Goal: Information Seeking & Learning: Find specific fact

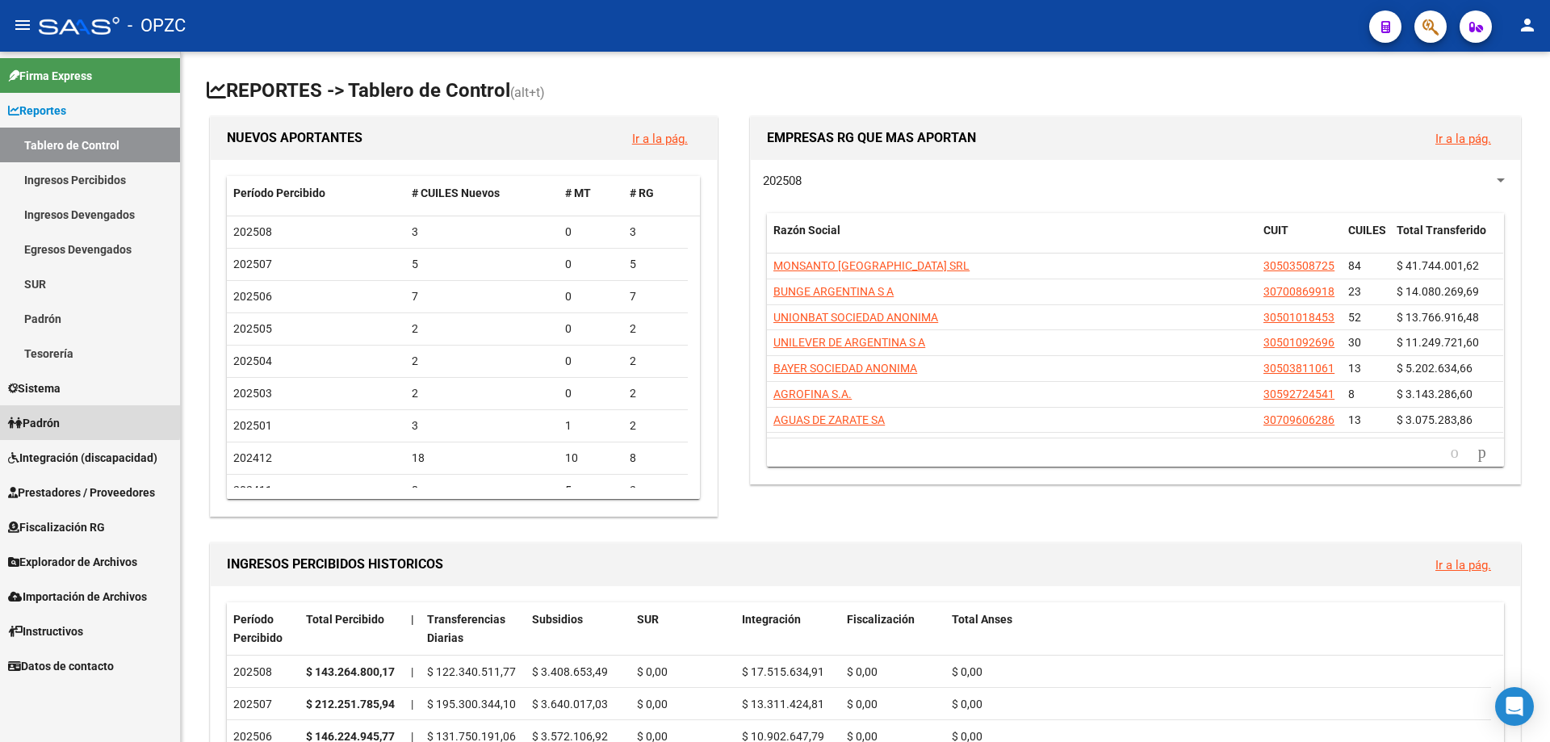
click at [78, 420] on link "Padrón" at bounding box center [90, 422] width 180 height 35
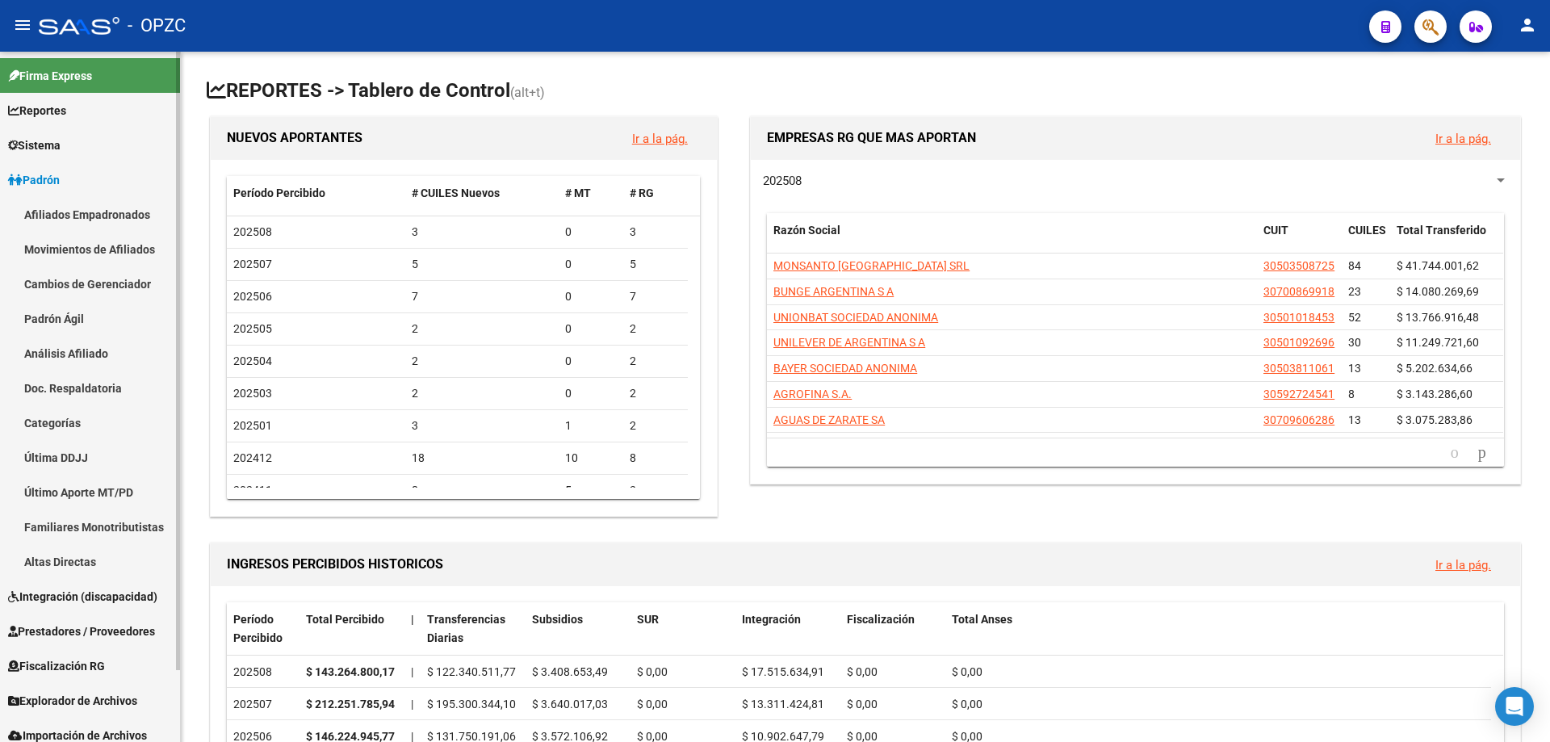
click at [94, 208] on link "Afiliados Empadronados" at bounding box center [90, 214] width 180 height 35
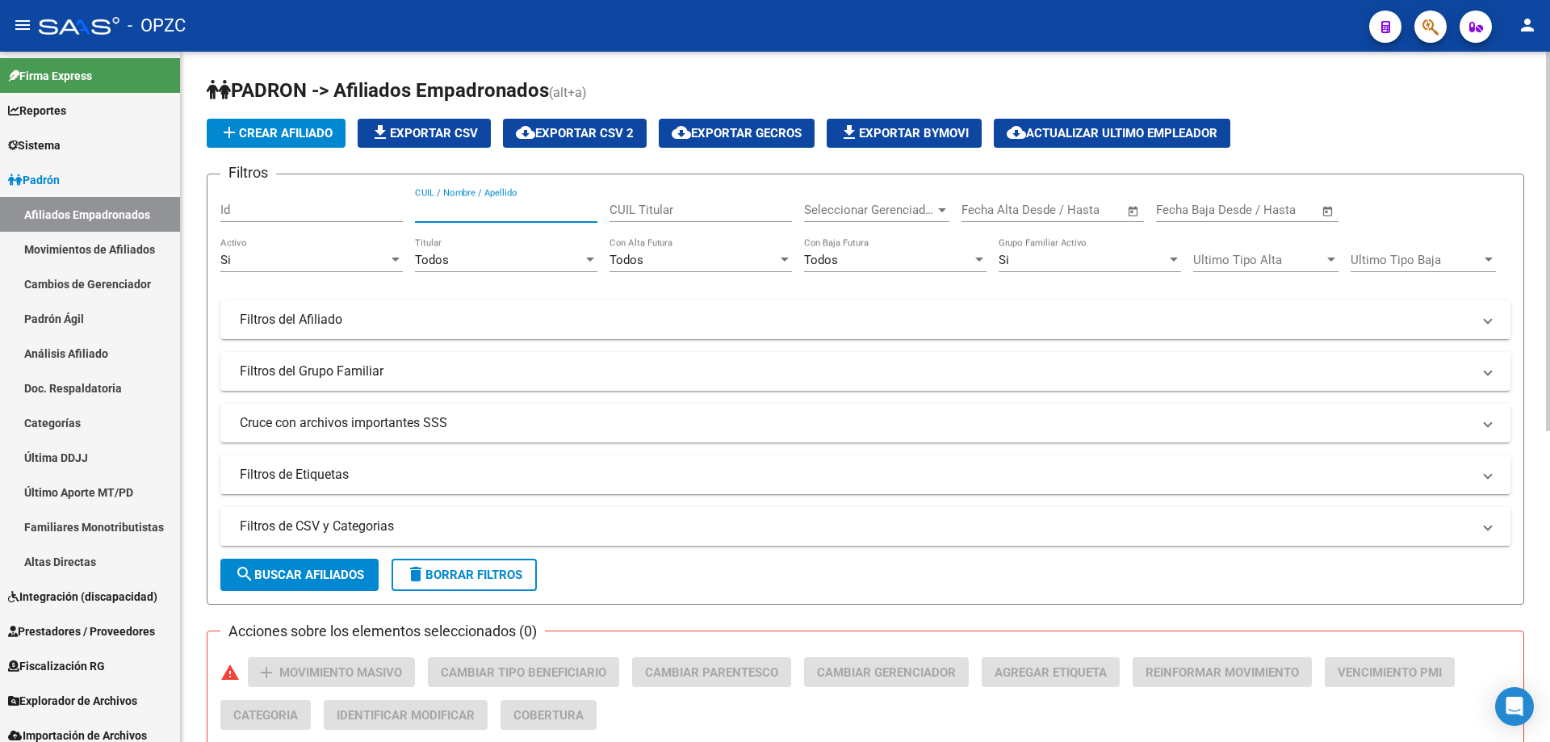
click at [555, 203] on input "CUIL / Nombre / Apellido" at bounding box center [506, 210] width 182 height 15
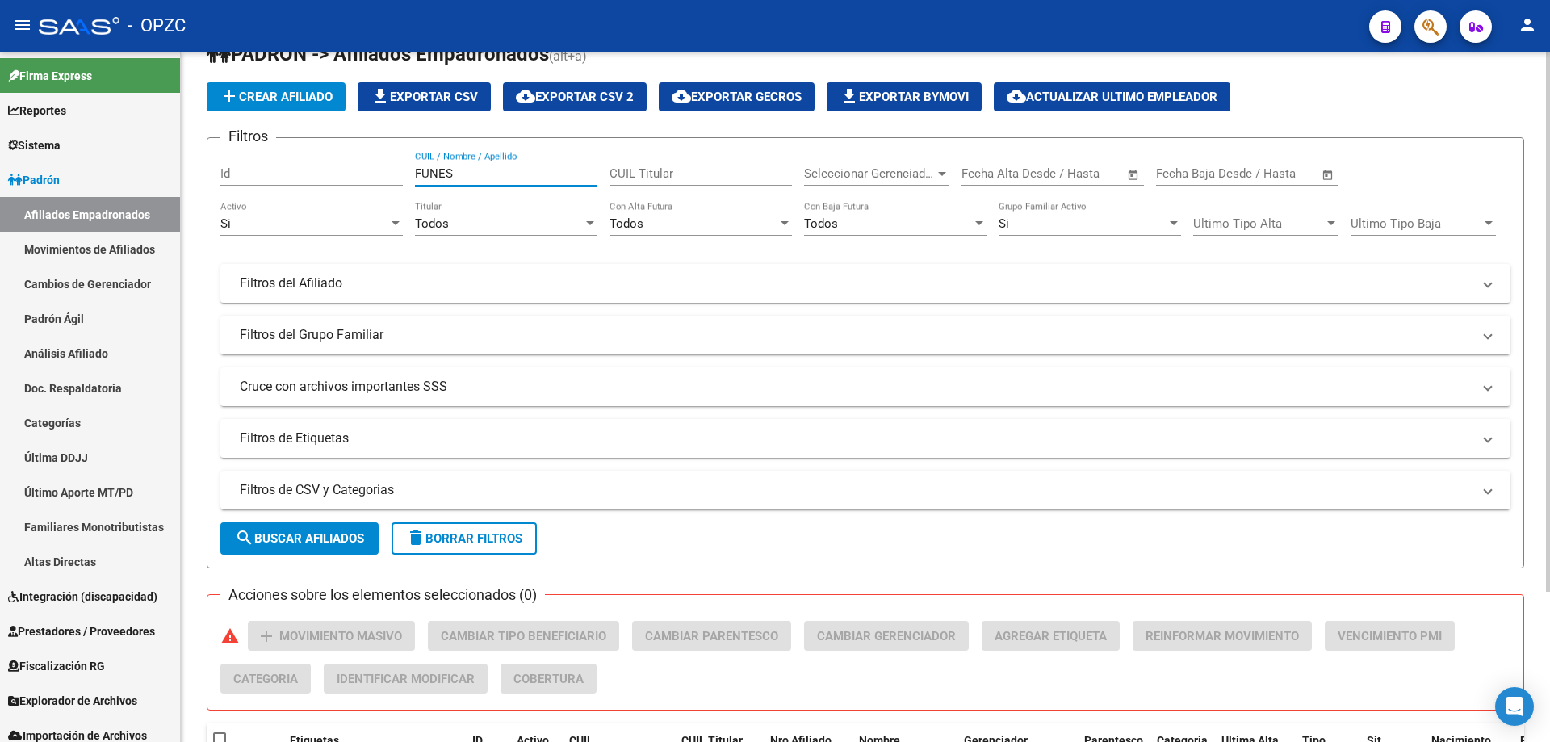
scroll to position [30, 0]
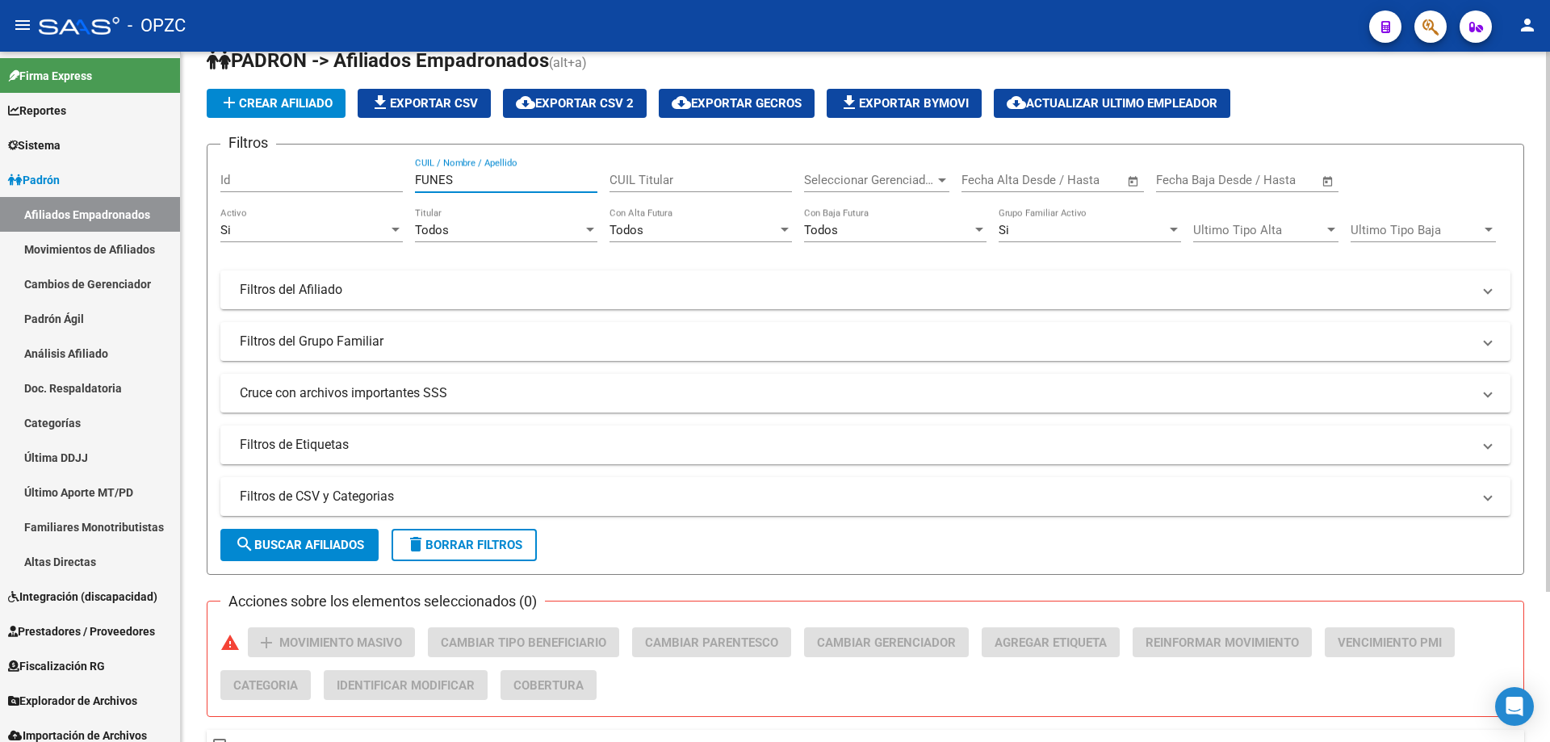
click at [485, 174] on input "FUNES" at bounding box center [506, 180] width 182 height 15
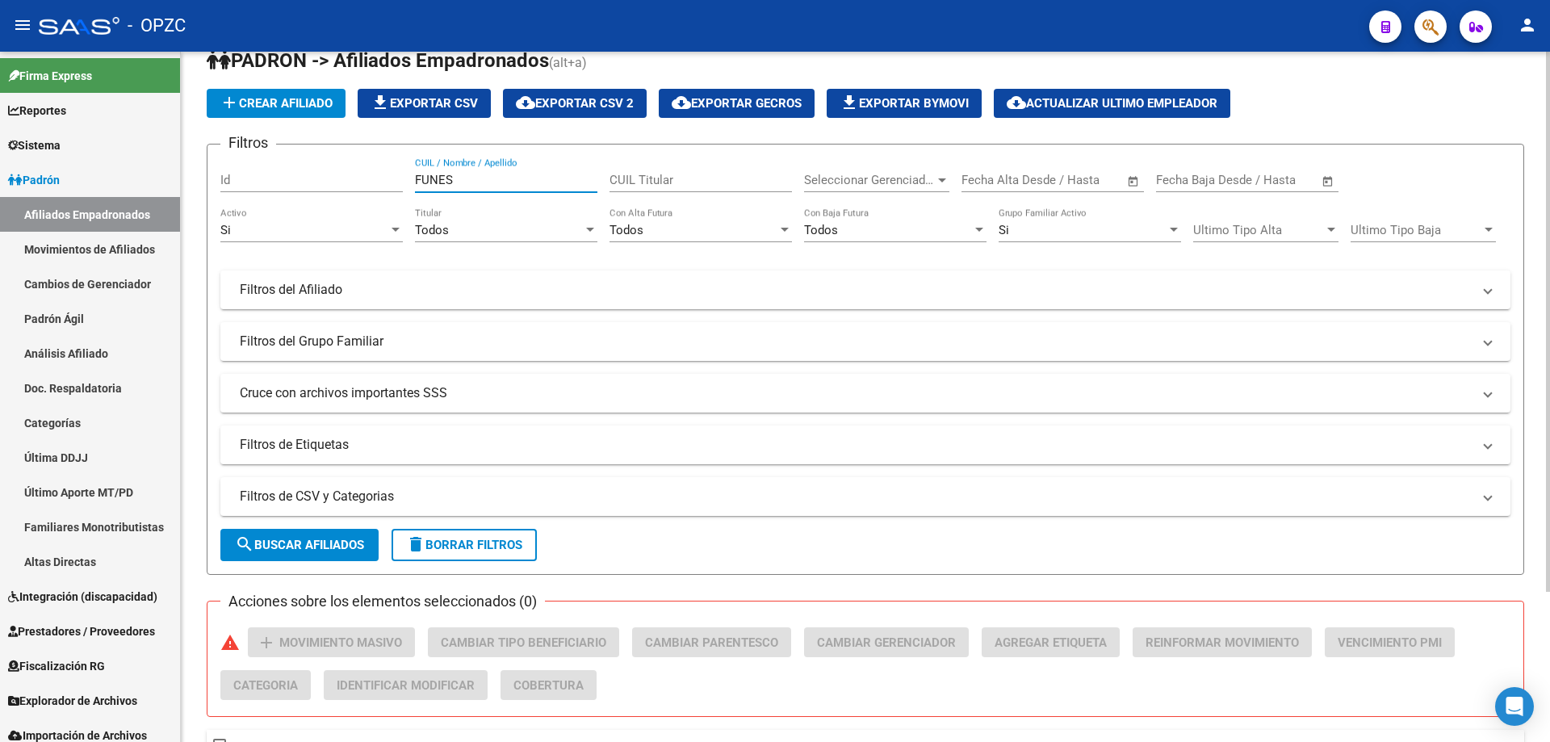
click at [485, 174] on input "FUNES" at bounding box center [506, 180] width 182 height 15
click at [485, 180] on input "FUNES" at bounding box center [506, 180] width 182 height 15
click at [489, 182] on input "FUNES" at bounding box center [506, 180] width 182 height 15
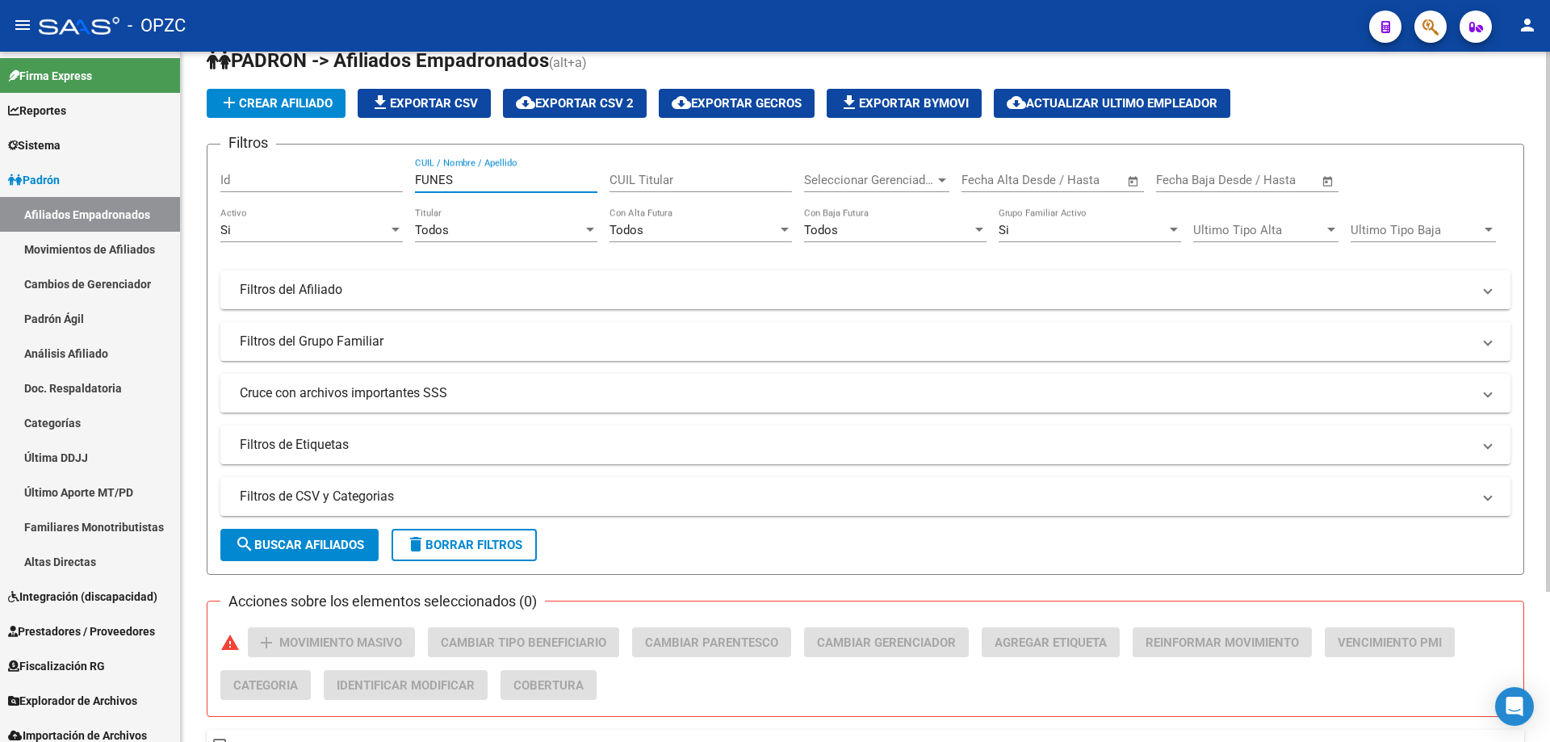
click at [489, 178] on input "FUNES" at bounding box center [506, 180] width 182 height 15
click at [480, 175] on input "FUNES" at bounding box center [506, 180] width 182 height 15
type input "FUNES"
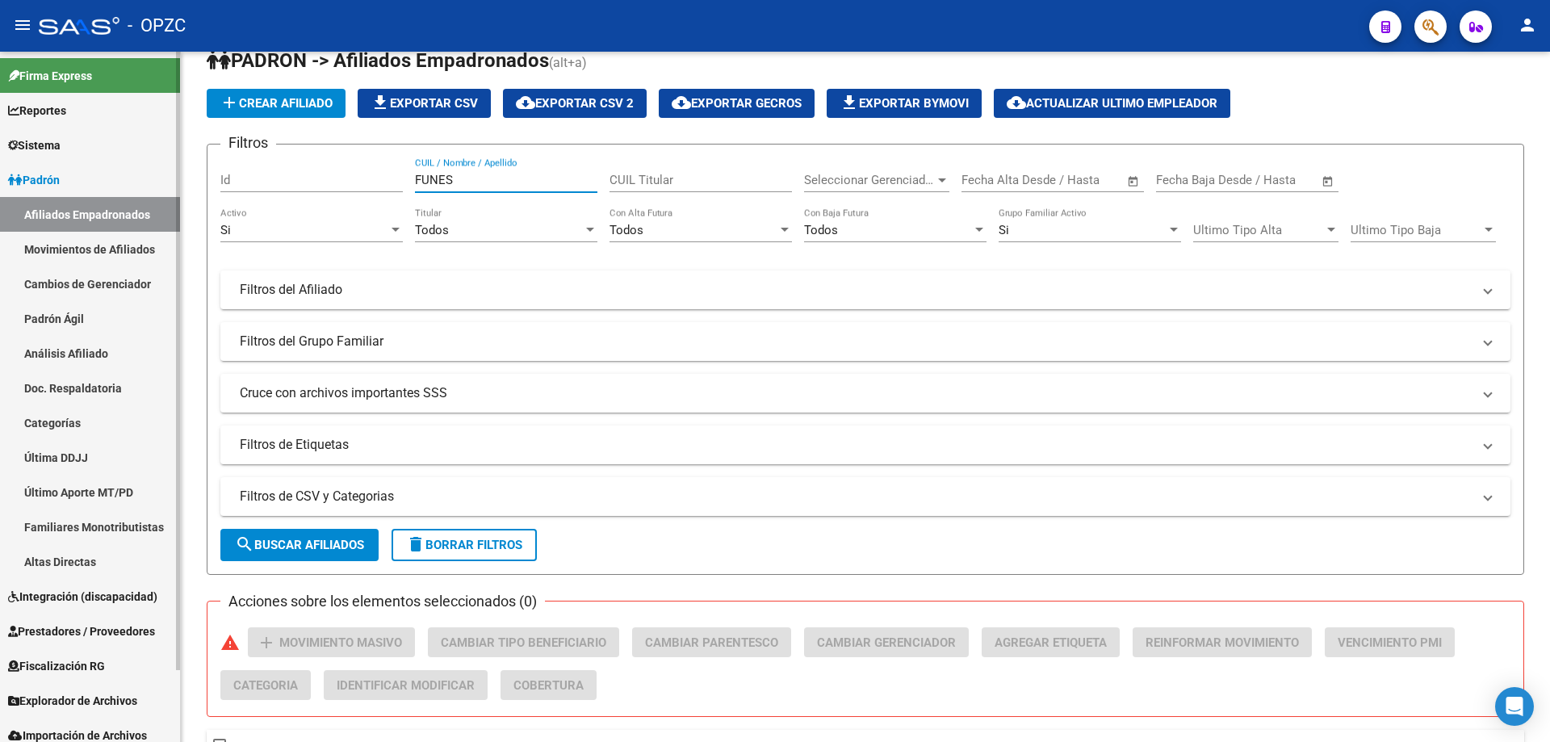
click at [95, 315] on link "Padrón Ágil" at bounding box center [90, 318] width 180 height 35
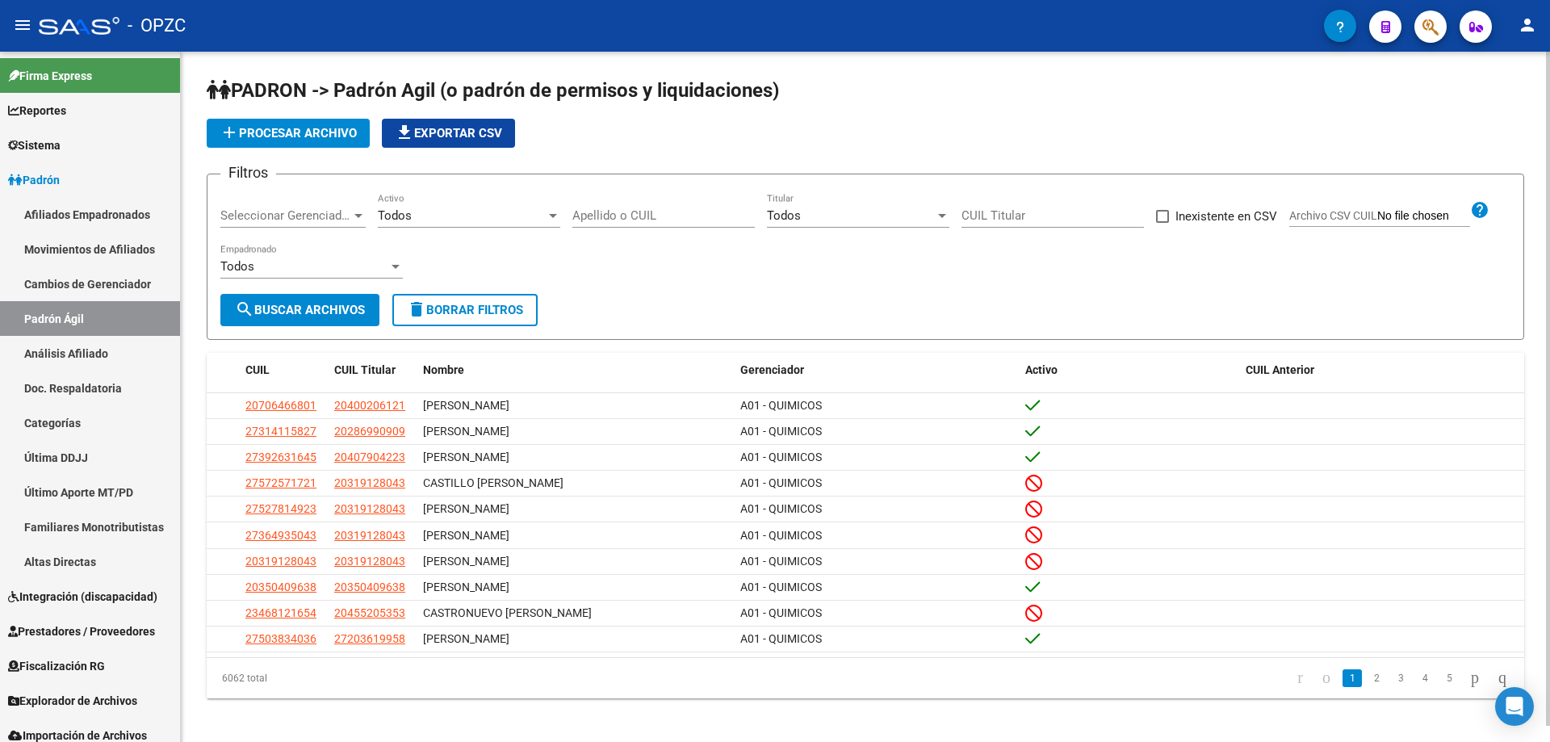
click at [622, 211] on input "Apellido o CUIL" at bounding box center [663, 215] width 182 height 15
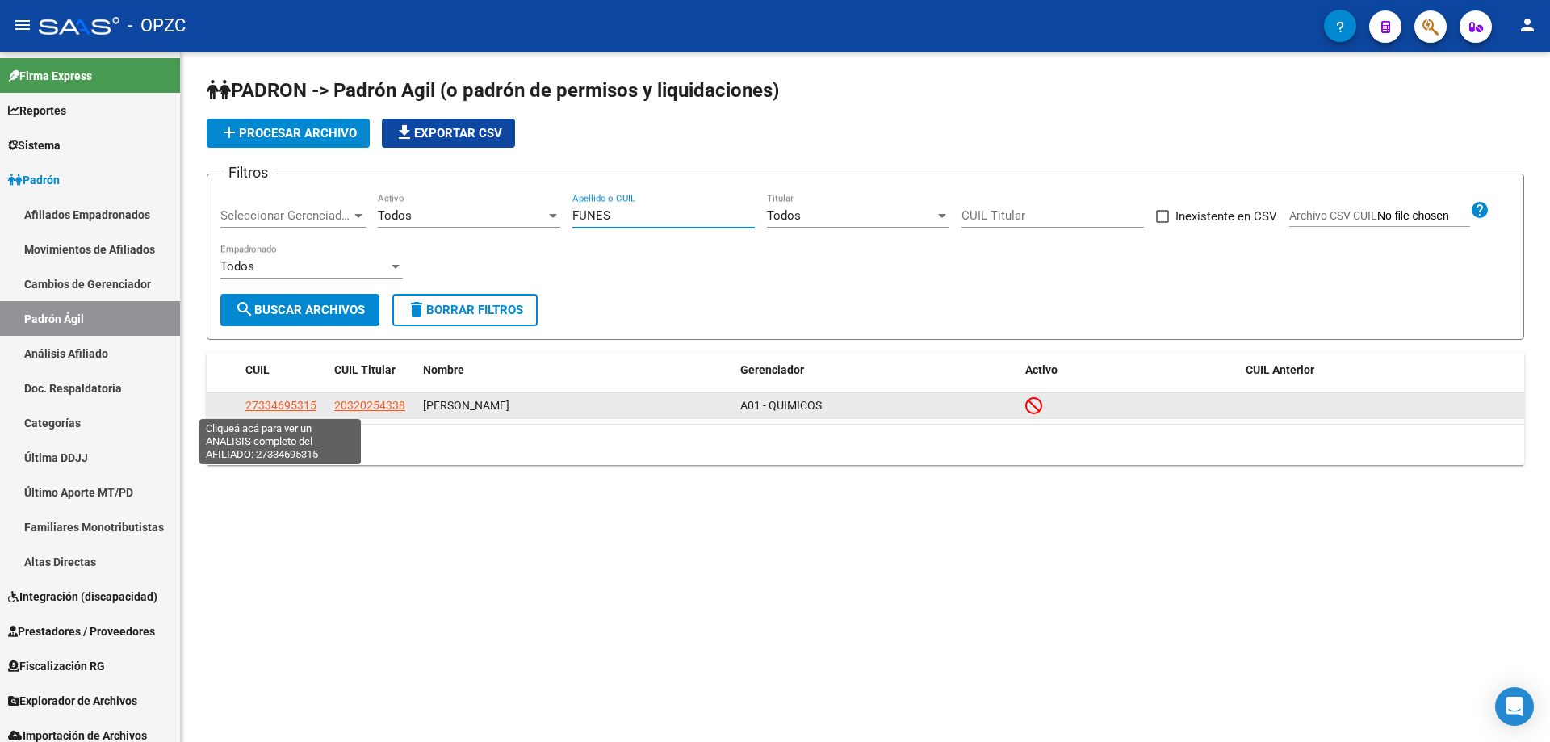
type input "FUNES"
click at [279, 407] on span "27334695315" at bounding box center [280, 405] width 71 height 13
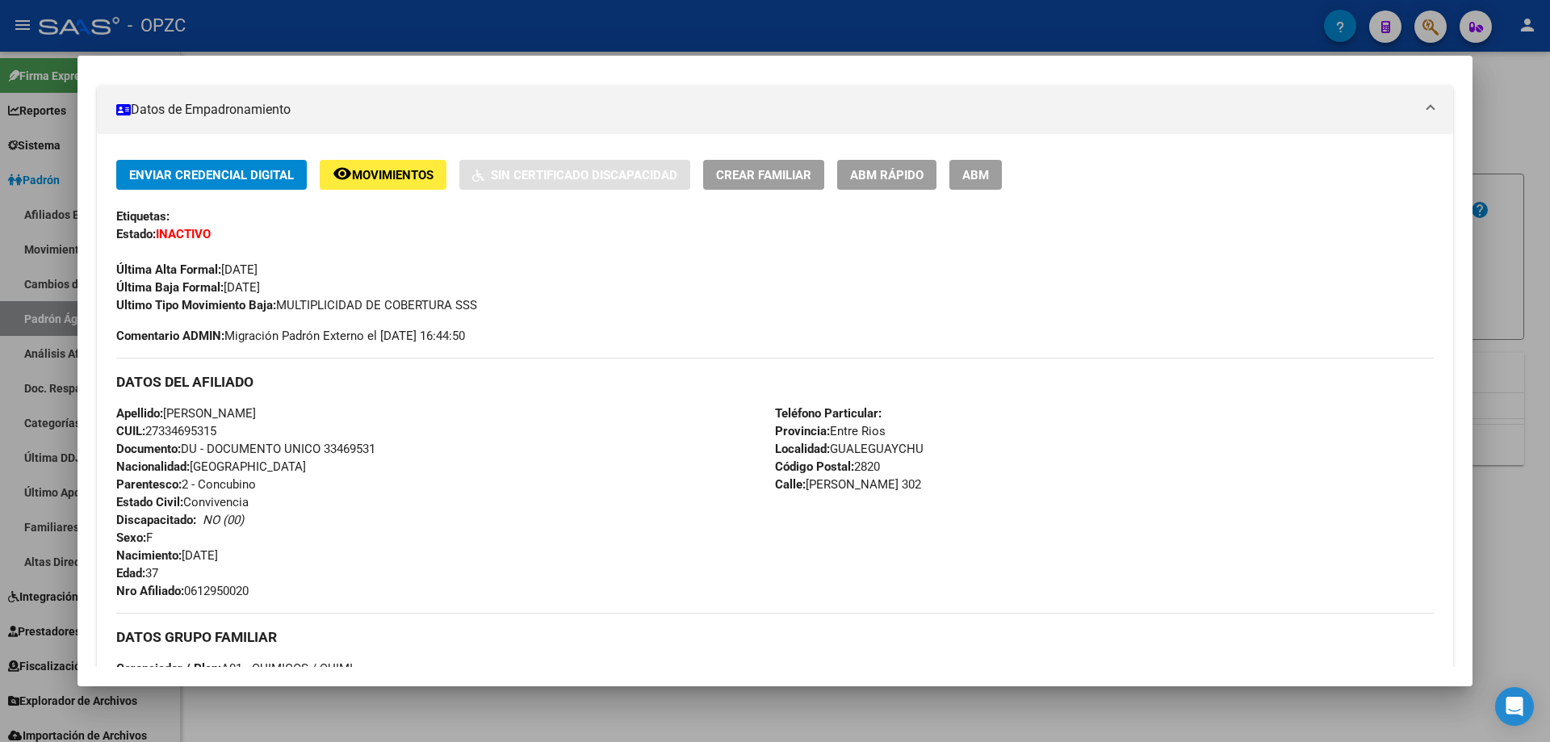
scroll to position [242, 0]
